Goal: Find contact information: Find contact information

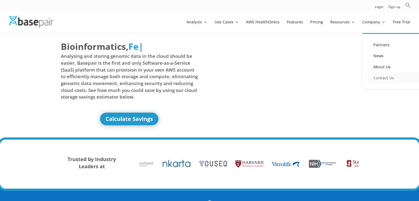
click at [378, 78] on link "Contact Us" at bounding box center [395, 77] width 55 height 11
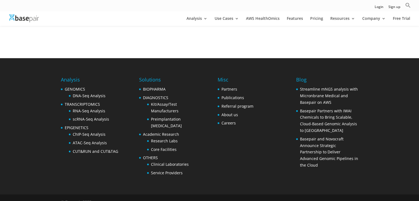
scroll to position [255, 0]
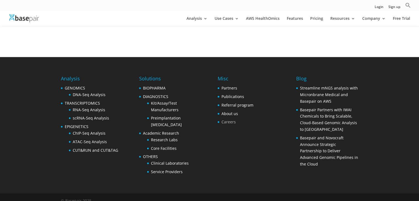
click at [232, 119] on link "Careers" at bounding box center [228, 121] width 14 height 5
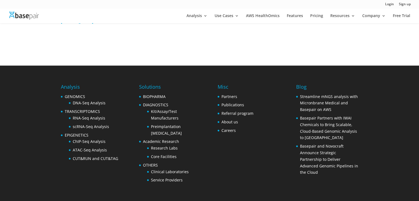
scroll to position [206, 0]
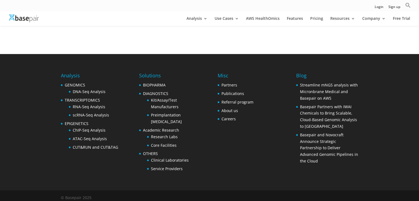
scroll to position [255, 0]
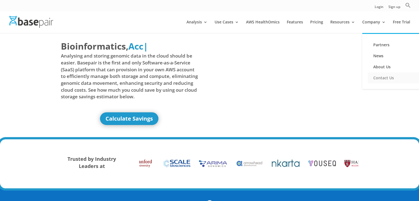
click at [379, 77] on link "Contact Us" at bounding box center [395, 77] width 55 height 11
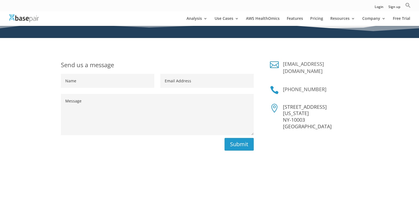
scroll to position [80, 0]
